Goal: Task Accomplishment & Management: Complete application form

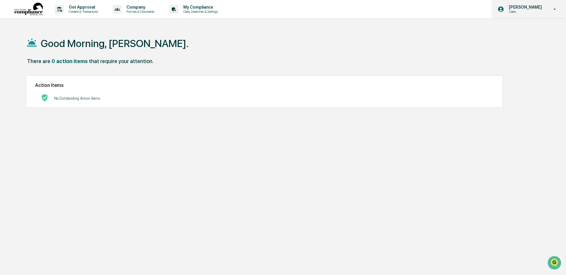
click at [544, 10] on p "Users" at bounding box center [524, 12] width 41 height 4
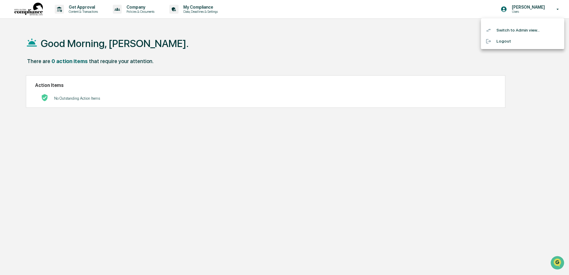
click at [508, 32] on li "Switch to Admin view..." at bounding box center [522, 30] width 83 height 11
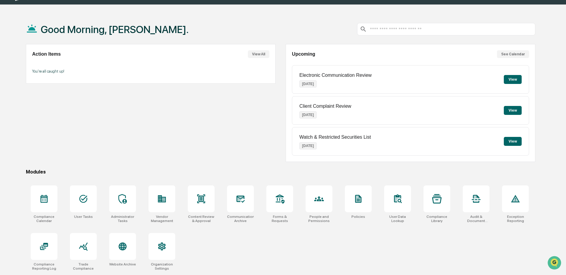
scroll to position [28, 0]
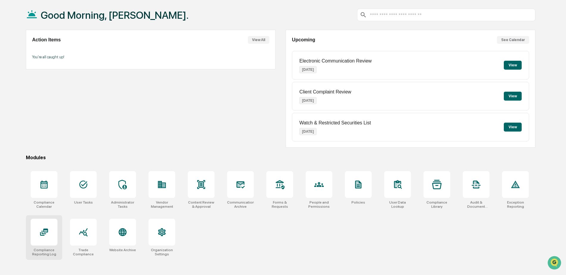
click at [41, 232] on icon at bounding box center [44, 232] width 10 height 10
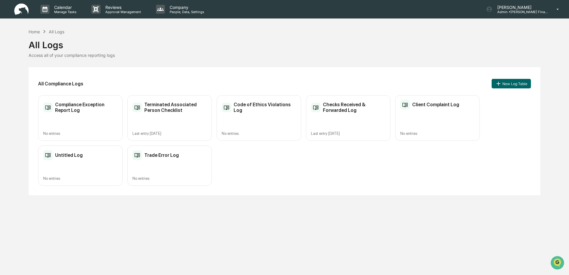
click at [61, 32] on div "All Logs" at bounding box center [56, 31] width 15 height 5
click at [35, 33] on div "Home" at bounding box center [34, 31] width 11 height 5
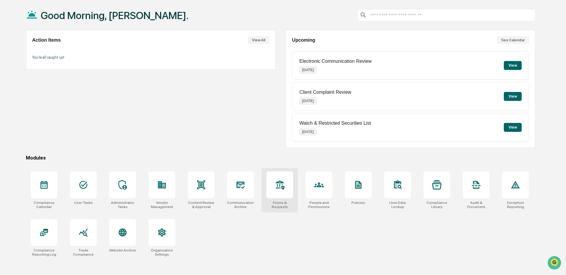
scroll to position [28, 0]
click at [203, 181] on icon at bounding box center [201, 184] width 8 height 9
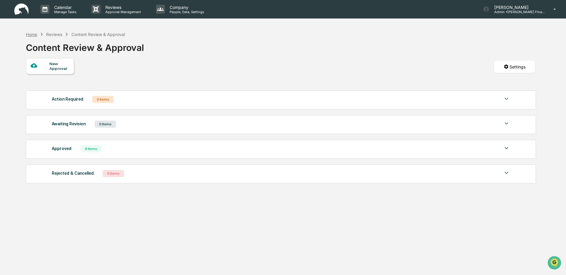
click at [34, 33] on div "Home" at bounding box center [31, 34] width 11 height 5
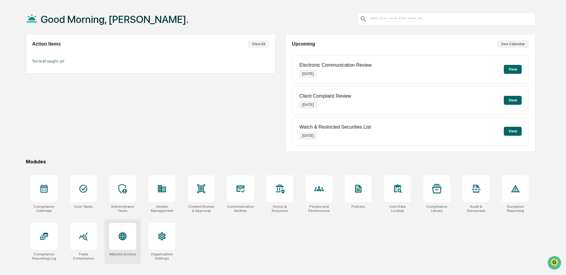
scroll to position [28, 0]
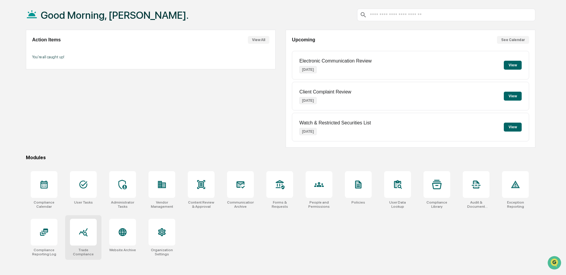
click at [88, 237] on div at bounding box center [84, 232] width 10 height 10
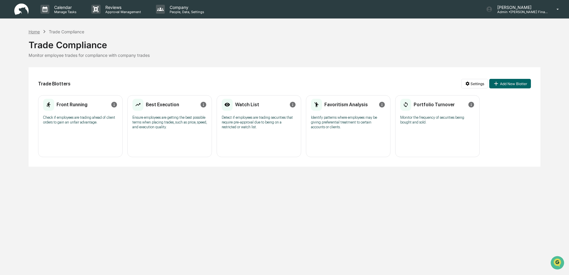
click at [37, 33] on div "Home" at bounding box center [34, 31] width 11 height 5
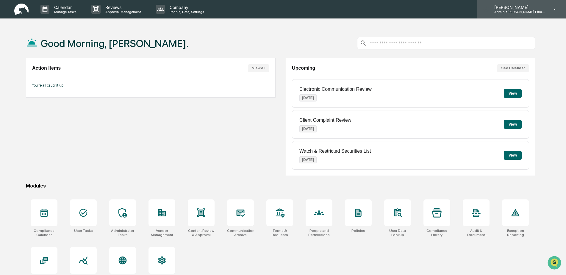
click at [532, 7] on p "[PERSON_NAME]" at bounding box center [516, 7] width 55 height 5
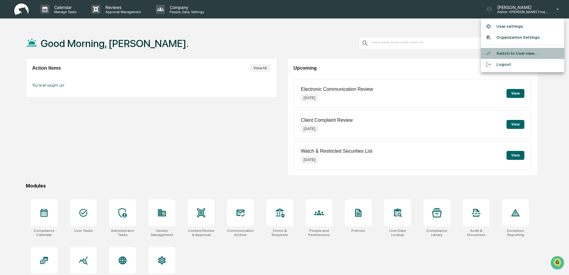
click at [512, 52] on li "Switch to User view..." at bounding box center [522, 53] width 83 height 11
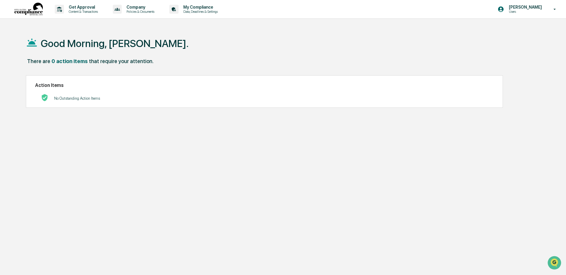
click at [76, 106] on div "Action Items No Outstanding Action Items" at bounding box center [264, 91] width 477 height 32
click at [77, 11] on p "Content & Transactions" at bounding box center [82, 12] width 37 height 4
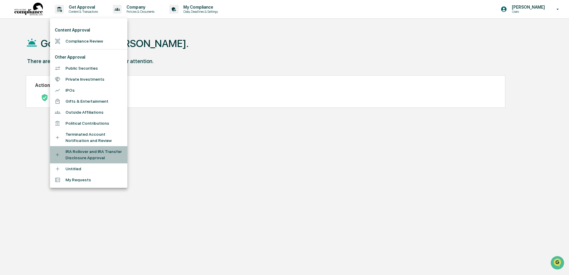
click at [73, 155] on li "IRA Rollover and IRA Transfer Disclosure Approval" at bounding box center [88, 154] width 77 height 17
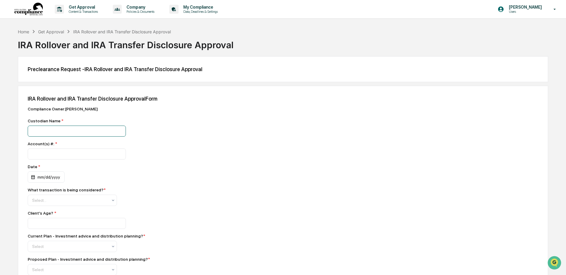
click at [53, 131] on input at bounding box center [77, 130] width 98 height 11
type input "**********"
click at [55, 156] on input "number" at bounding box center [77, 153] width 98 height 11
type input "*********"
click at [47, 178] on div "mm/dd/yyyy" at bounding box center [46, 176] width 37 height 11
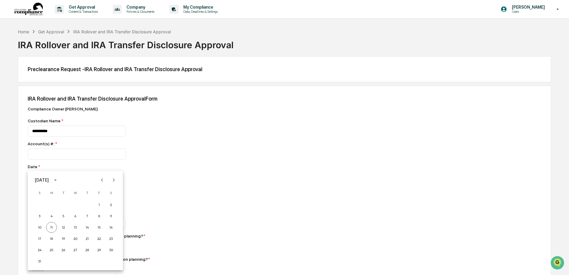
drag, startPoint x: 230, startPoint y: 168, endPoint x: 22, endPoint y: 200, distance: 210.4
click at [230, 168] on div at bounding box center [284, 137] width 569 height 275
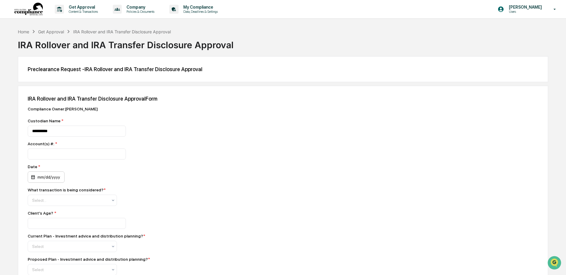
click at [52, 178] on div "mm/dd/yyyy" at bounding box center [46, 176] width 37 height 11
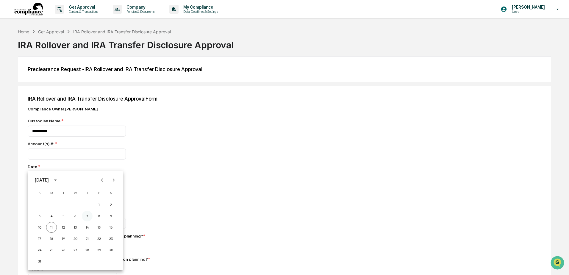
click at [89, 216] on button "7" at bounding box center [87, 216] width 11 height 11
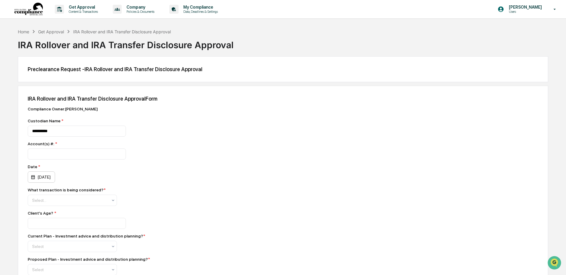
click at [48, 176] on div "08/07/2025" at bounding box center [41, 176] width 27 height 11
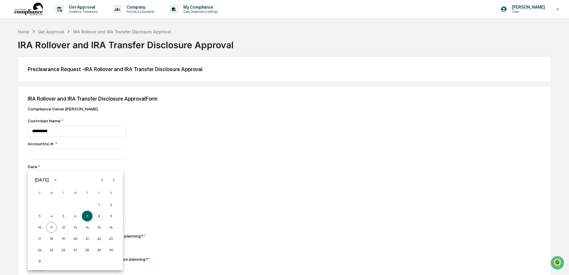
click at [101, 220] on button "8" at bounding box center [99, 216] width 11 height 11
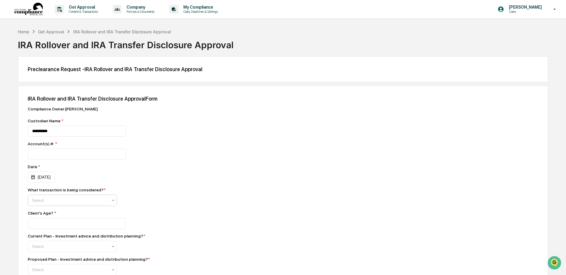
click at [61, 200] on div at bounding box center [70, 200] width 76 height 6
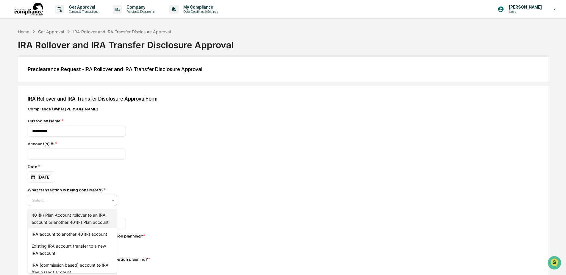
click at [52, 219] on div "401(k) Plan Account rollover to an IRA account or another 401(k) Plan account" at bounding box center [72, 218] width 89 height 19
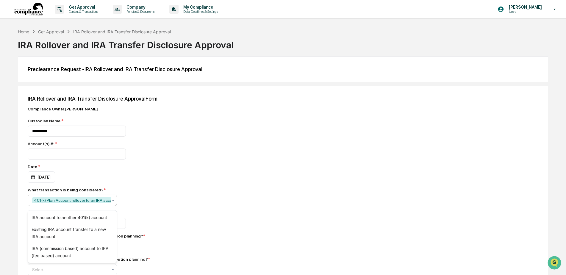
drag, startPoint x: 194, startPoint y: 209, endPoint x: 196, endPoint y: 211, distance: 3.6
click at [194, 206] on div "What transaction is being considered? * option 401(k) Plan Account rollover to …" at bounding box center [132, 196] width 208 height 18
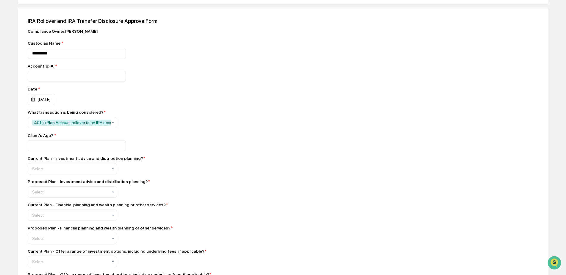
scroll to position [79, 0]
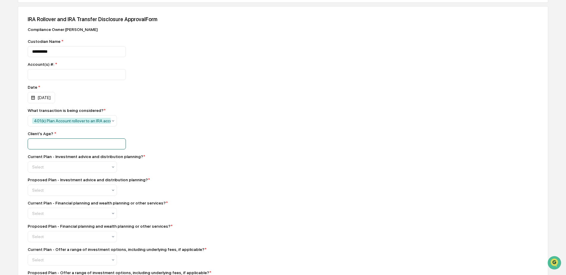
click at [43, 80] on input "number" at bounding box center [77, 74] width 98 height 11
type input "****"
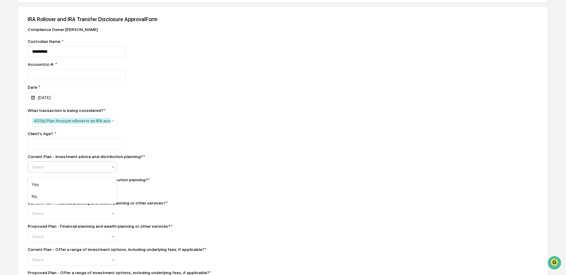
click at [72, 170] on div at bounding box center [70, 167] width 76 height 6
click at [57, 194] on div "No" at bounding box center [72, 196] width 89 height 12
click at [56, 193] on div at bounding box center [70, 190] width 76 height 6
click at [54, 204] on div "Yes" at bounding box center [72, 208] width 89 height 12
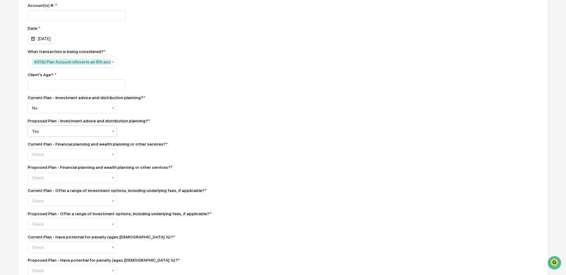
scroll to position [139, 0]
click at [64, 110] on div at bounding box center [70, 107] width 76 height 6
click at [50, 184] on div "No" at bounding box center [72, 183] width 89 height 12
click at [49, 110] on div at bounding box center [70, 107] width 76 height 6
click at [49, 190] on div "Yes" at bounding box center [72, 195] width 89 height 12
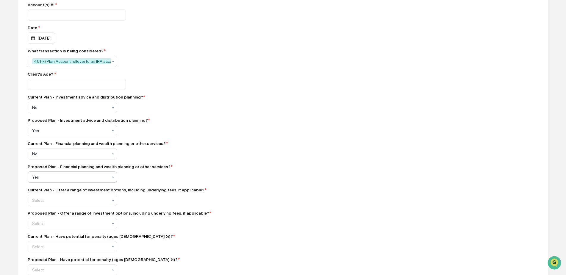
click at [158, 215] on div "Proposed Plan - Offer a range of investment options, including underlying fees,…" at bounding box center [119, 213] width 183 height 5
click at [75, 200] on div at bounding box center [70, 200] width 76 height 6
click at [64, 216] on div "Yes" at bounding box center [72, 218] width 89 height 12
click at [65, 226] on div at bounding box center [70, 223] width 76 height 6
click at [52, 239] on div "Yes" at bounding box center [72, 241] width 89 height 12
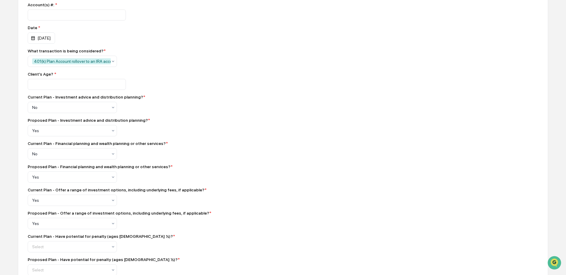
click at [222, 206] on div "Current Plan - Offer a range of investment options, including underlying fees, …" at bounding box center [132, 196] width 208 height 18
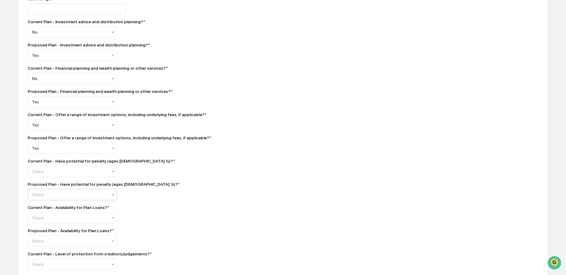
scroll to position [218, 0]
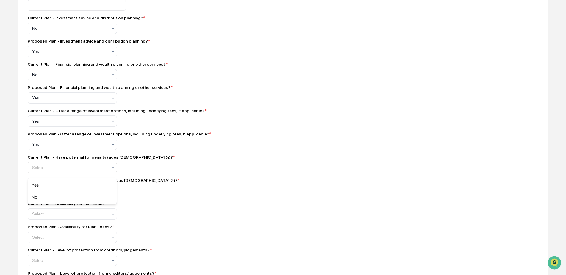
click at [56, 167] on div "Select" at bounding box center [69, 167] width 81 height 8
click at [35, 182] on div "Yes" at bounding box center [72, 185] width 89 height 12
click at [47, 34] on div "Select" at bounding box center [72, 28] width 89 height 11
click at [41, 206] on div "Yes" at bounding box center [72, 208] width 89 height 12
click at [165, 196] on div "Proposed Plan - Have potential for penalty (ages 55 – 59 ½)? * option Yes, sele…" at bounding box center [132, 187] width 208 height 18
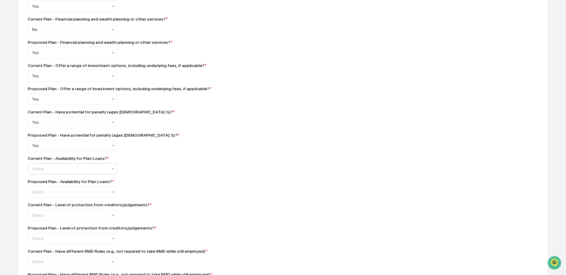
scroll to position [268, 0]
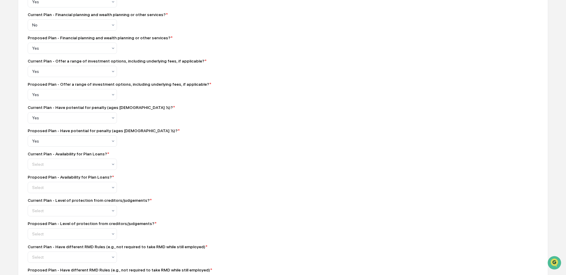
click at [53, 156] on div "Current Plan - Availability for Plan Loans? *" at bounding box center [68, 153] width 81 height 5
drag, startPoint x: 48, startPoint y: 194, endPoint x: 50, endPoint y: 189, distance: 5.2
click at [48, 194] on div "No" at bounding box center [72, 194] width 89 height 12
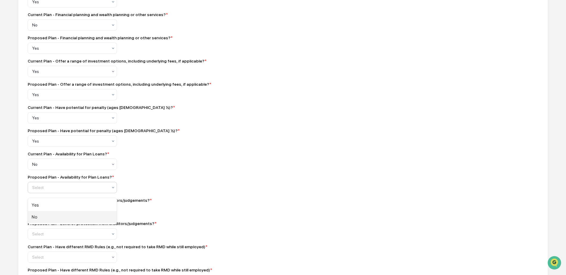
click at [43, 214] on div "No" at bounding box center [72, 217] width 89 height 12
drag, startPoint x: 166, startPoint y: 206, endPoint x: 162, endPoint y: 202, distance: 4.6
click at [166, 202] on div "Current Plan - Level of protection from creditors/judgements? *" at bounding box center [132, 200] width 208 height 5
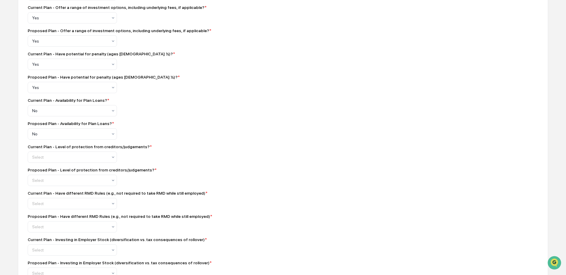
scroll to position [337, 0]
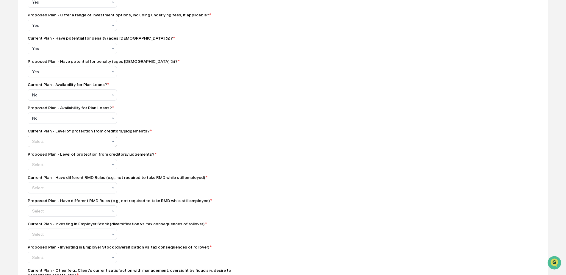
click at [71, 139] on div "Current Plan - Level of protection from creditors/judgements? * Select" at bounding box center [132, 137] width 208 height 18
click at [72, 142] on div at bounding box center [70, 141] width 76 height 6
click at [46, 156] on div "Yes" at bounding box center [72, 159] width 89 height 12
drag, startPoint x: 48, startPoint y: 180, endPoint x: 100, endPoint y: 182, distance: 52.4
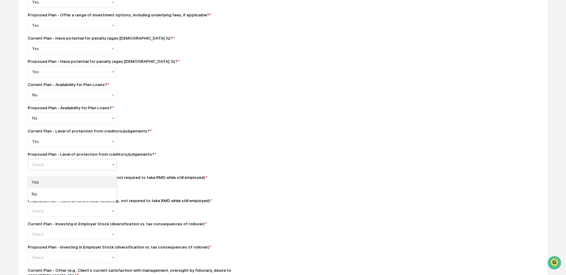
click at [48, 180] on div "Yes" at bounding box center [72, 182] width 89 height 12
drag, startPoint x: 195, startPoint y: 185, endPoint x: 161, endPoint y: 197, distance: 35.6
click at [195, 186] on div "Current Plan - Have different RMD Rules (e.g., not required to take RMD while s…" at bounding box center [132, 184] width 208 height 18
drag, startPoint x: 51, startPoint y: 192, endPoint x: 47, endPoint y: 203, distance: 11.4
click at [51, 191] on div at bounding box center [70, 188] width 76 height 6
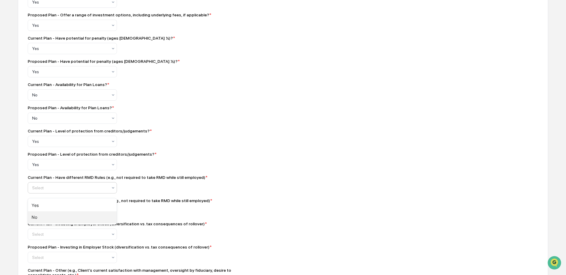
click at [40, 216] on div "No" at bounding box center [72, 217] width 89 height 12
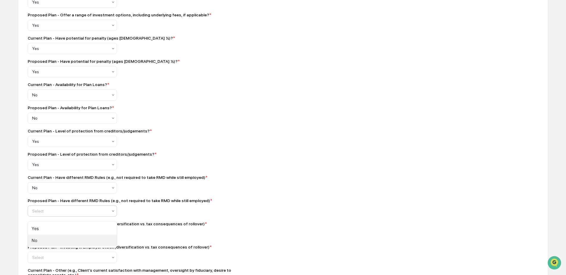
drag, startPoint x: 42, startPoint y: 240, endPoint x: 149, endPoint y: 211, distance: 110.6
click at [43, 240] on div "No" at bounding box center [72, 240] width 89 height 12
click at [177, 198] on div "**********" at bounding box center [132, 225] width 208 height 910
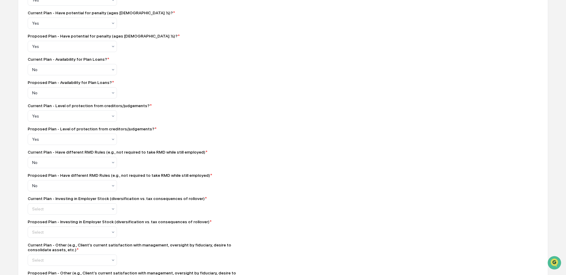
scroll to position [406, 0]
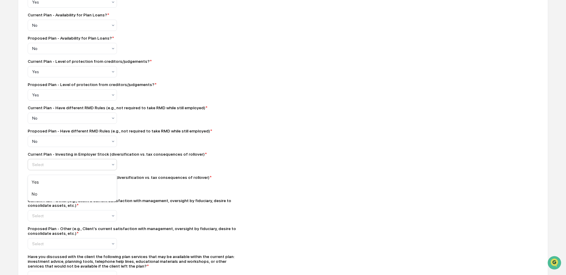
click at [67, 167] on div at bounding box center [70, 164] width 76 height 6
drag, startPoint x: 49, startPoint y: 195, endPoint x: 51, endPoint y: 192, distance: 4.2
click at [50, 194] on div "No" at bounding box center [72, 194] width 89 height 12
drag, startPoint x: 65, startPoint y: 187, endPoint x: 63, endPoint y: 191, distance: 4.4
click at [65, 187] on div "Select" at bounding box center [69, 187] width 81 height 8
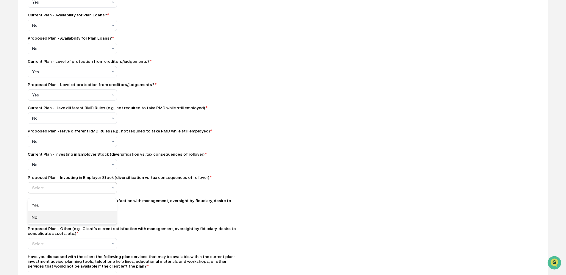
click at [49, 215] on div "No" at bounding box center [72, 217] width 89 height 12
click at [164, 208] on div "Current Plan - Other (e.g., Client’s current satisfaction with management, over…" at bounding box center [132, 203] width 208 height 10
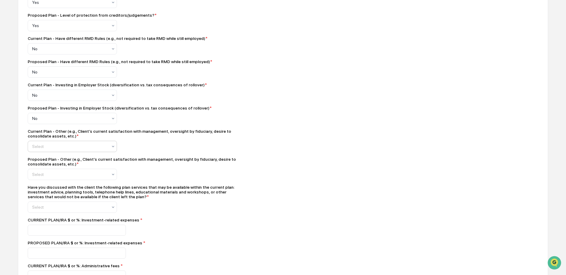
click at [43, 178] on div "No" at bounding box center [72, 176] width 89 height 12
click at [40, 192] on div "Yes" at bounding box center [72, 192] width 89 height 12
click at [158, 210] on div "Have you discussed with the client the following plan services that may be avai…" at bounding box center [132, 199] width 208 height 28
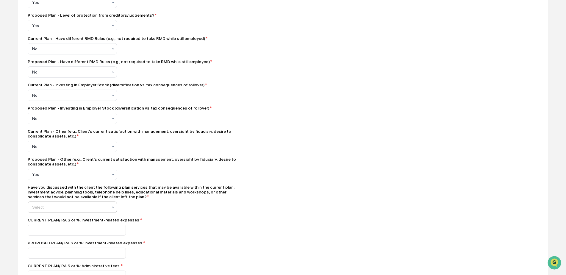
click at [47, 225] on div "Yes" at bounding box center [72, 225] width 89 height 12
click at [198, 222] on div "CURRENT PLAN/IRA $ or %: Investment-related expenses *" at bounding box center [132, 219] width 208 height 5
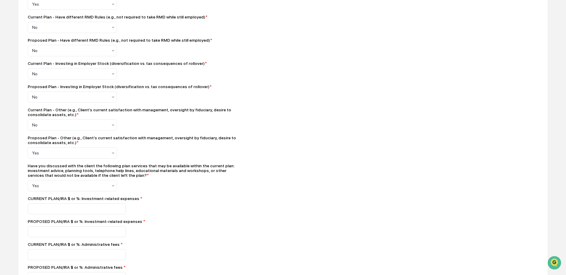
scroll to position [545, 0]
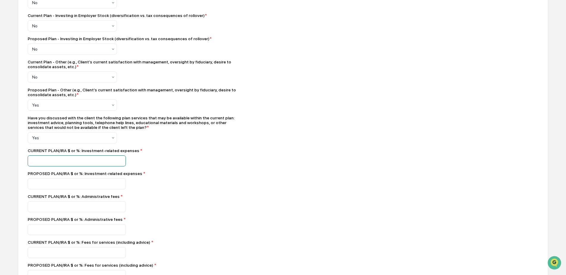
type input "*"
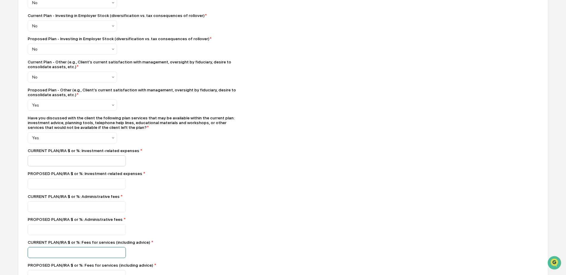
type input "*"
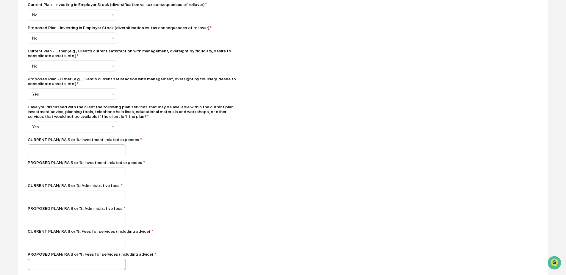
type input "*"
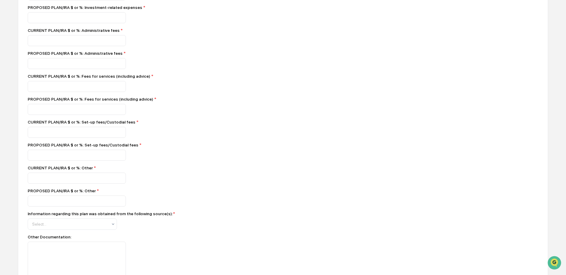
click at [53, 124] on div "CURRENT PLAN/IRA $ or %: Set-up fees/Custodial fees *" at bounding box center [132, 122] width 208 height 5
type input "*"
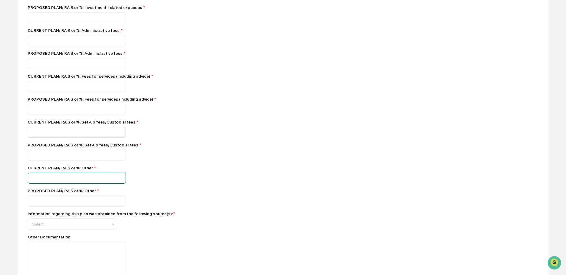
type input "*"
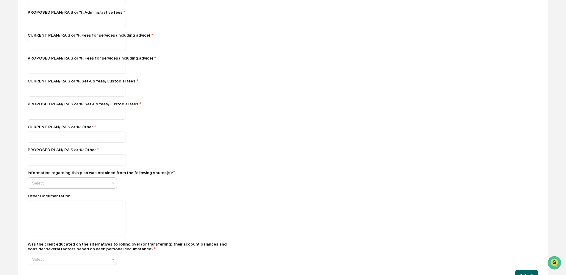
scroll to position [761, 0]
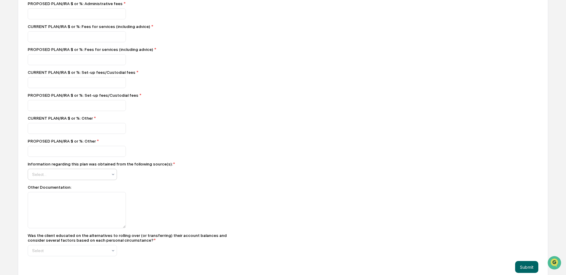
click at [49, 177] on div at bounding box center [70, 174] width 76 height 6
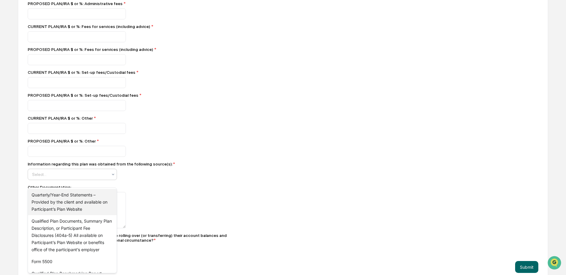
click at [43, 194] on div "Quarterly/Year-End Statements – Provided by the client and available on Partici…" at bounding box center [72, 202] width 89 height 26
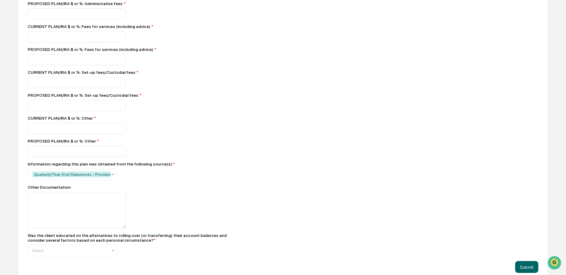
click at [197, 189] on div "Other Documentation:" at bounding box center [132, 187] width 208 height 5
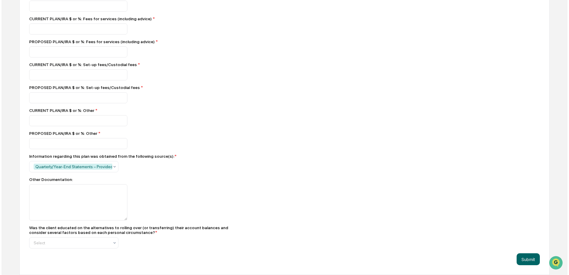
scroll to position [777, 0]
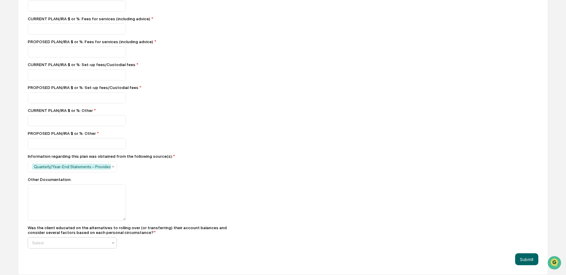
click at [52, 214] on div "Yes" at bounding box center [72, 215] width 89 height 12
click at [528, 258] on button "Submit" at bounding box center [526, 259] width 23 height 12
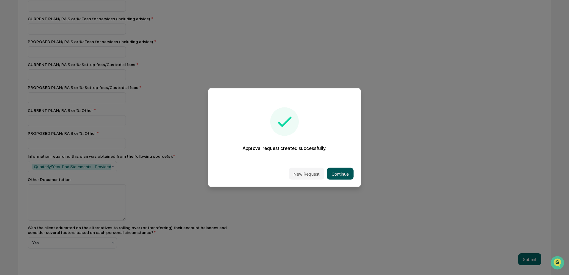
click at [337, 175] on button "Continue" at bounding box center [339, 174] width 27 height 12
